Goal: Task Accomplishment & Management: Manage account settings

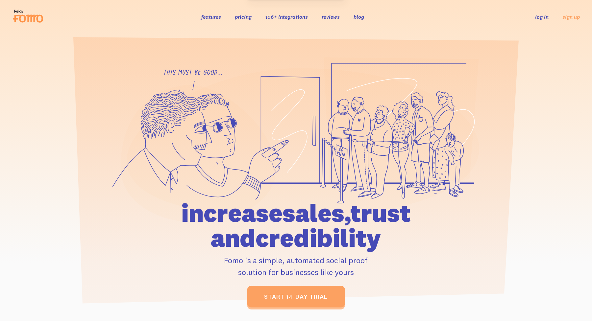
click at [537, 16] on link "log in" at bounding box center [542, 16] width 13 height 7
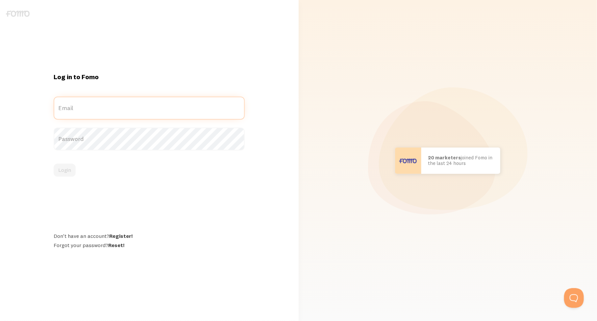
type input "[EMAIL_ADDRESS][DOMAIN_NAME]"
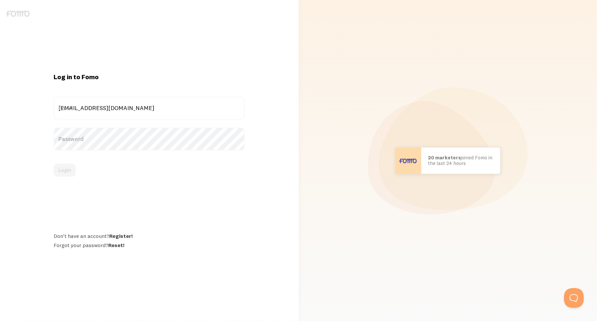
click at [115, 187] on div "Log in to Fomo admin@hydrologystudio.com Email Password Login Don't have an acc…" at bounding box center [149, 161] width 199 height 176
click at [72, 170] on button "Login" at bounding box center [65, 170] width 22 height 13
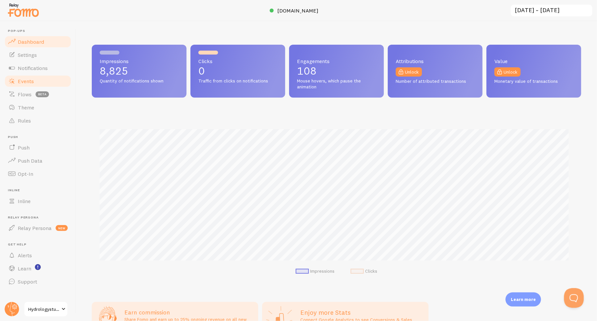
click at [28, 82] on span "Events" at bounding box center [26, 81] width 16 height 7
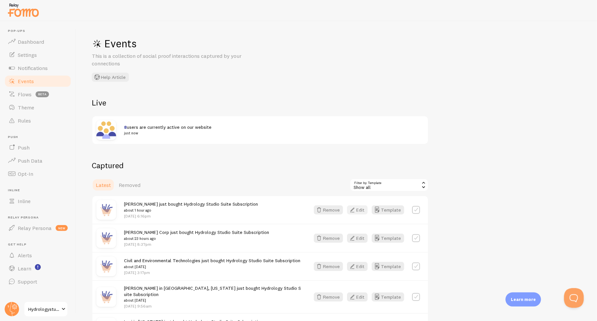
click at [356, 209] on icon "button" at bounding box center [352, 210] width 8 height 8
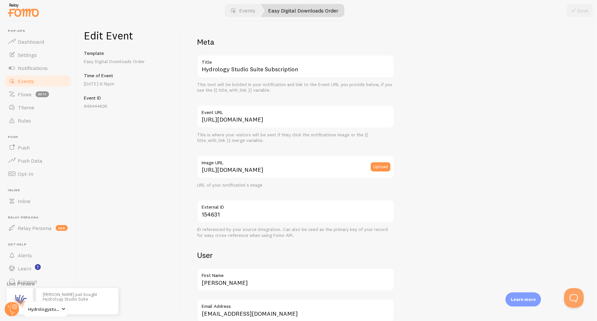
scroll to position [66, 0]
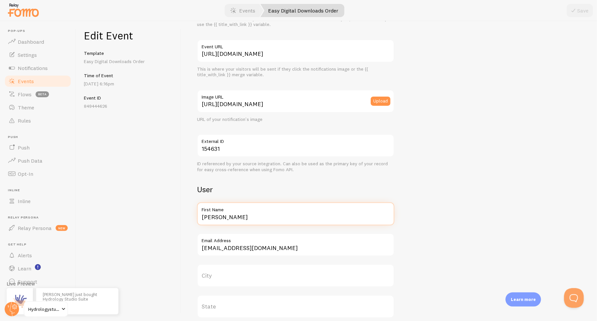
drag, startPoint x: 221, startPoint y: 219, endPoint x: 195, endPoint y: 218, distance: 26.7
click at [195, 218] on div "Meta Hydrology Studio Suite Subscription Title This text will be bolded in your…" at bounding box center [389, 171] width 416 height 300
paste input "Southwest River Engineering"
type input "Southwest River Engineering"
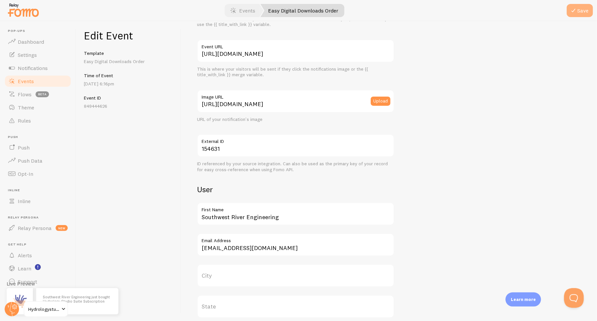
click at [579, 13] on button "Save" at bounding box center [580, 10] width 26 height 13
click at [24, 80] on span "Events" at bounding box center [26, 81] width 16 height 7
